Goal: Obtain resource: Download file/media

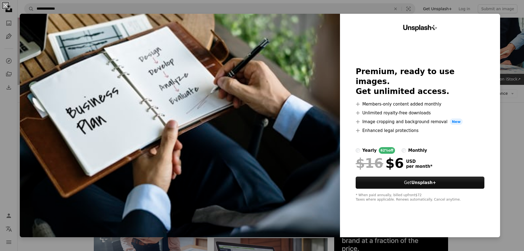
scroll to position [468, 0]
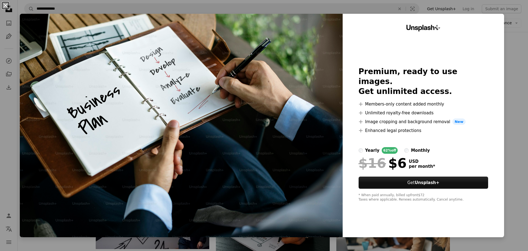
click at [5, 6] on button "An X shape" at bounding box center [5, 5] width 7 height 7
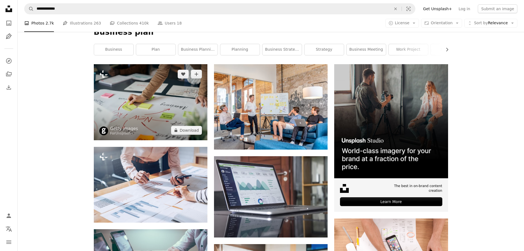
scroll to position [83, 0]
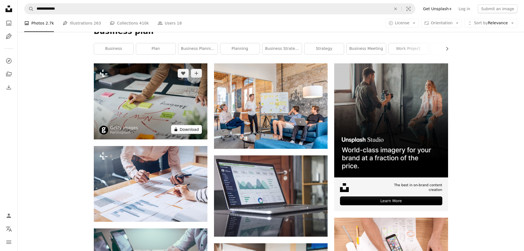
click at [189, 128] on button "A lock Download" at bounding box center [186, 129] width 31 height 9
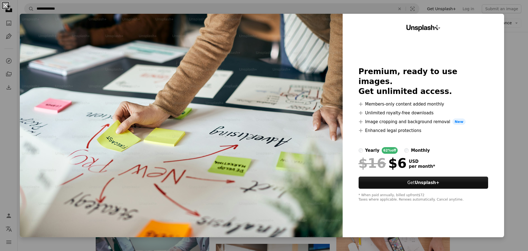
click at [3, 4] on button "An X shape" at bounding box center [5, 5] width 7 height 7
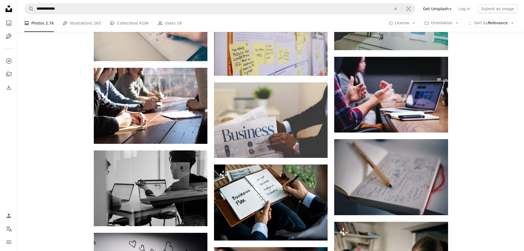
scroll to position [413, 0]
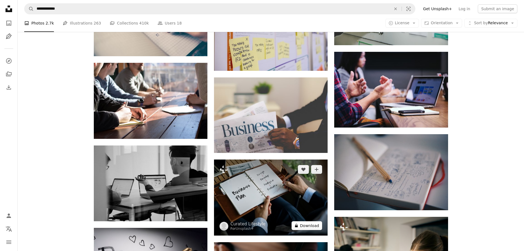
click at [301, 225] on button "A lock Download" at bounding box center [307, 225] width 31 height 9
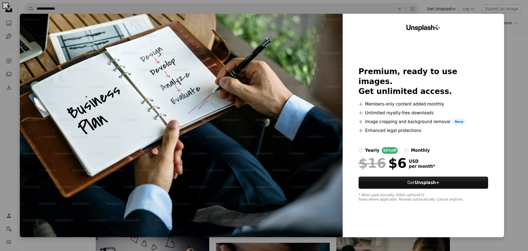
click at [7, 6] on button "An X shape" at bounding box center [5, 5] width 7 height 7
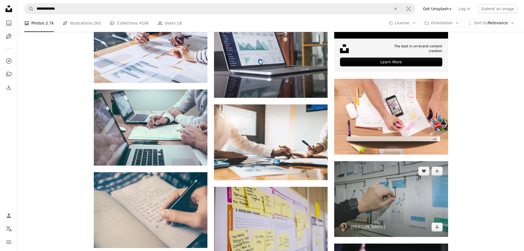
scroll to position [220, 0]
